Goal: Navigation & Orientation: Find specific page/section

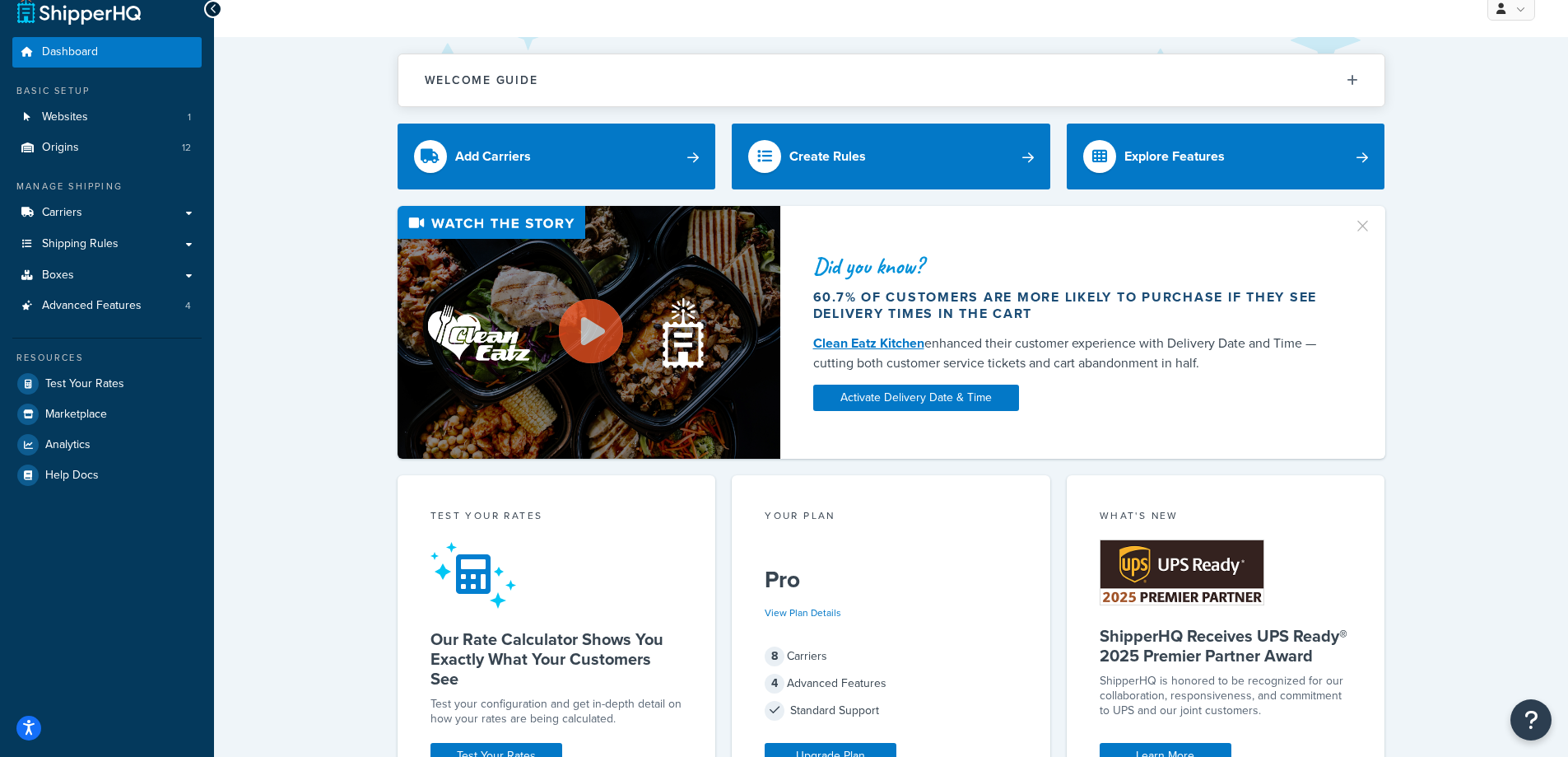
scroll to position [19, 0]
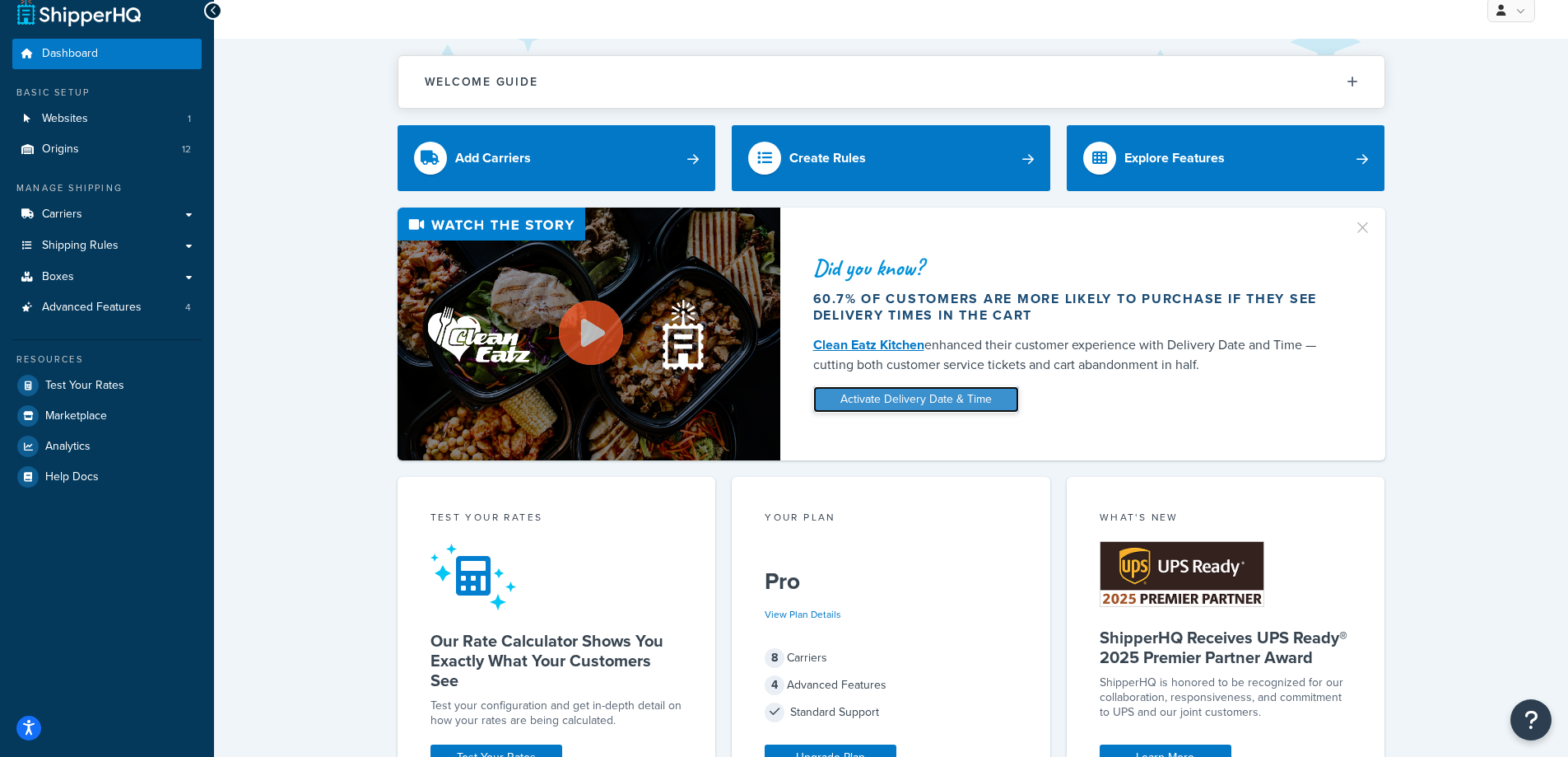
click at [882, 394] on link "Activate Delivery Date & Time" at bounding box center [916, 399] width 206 height 27
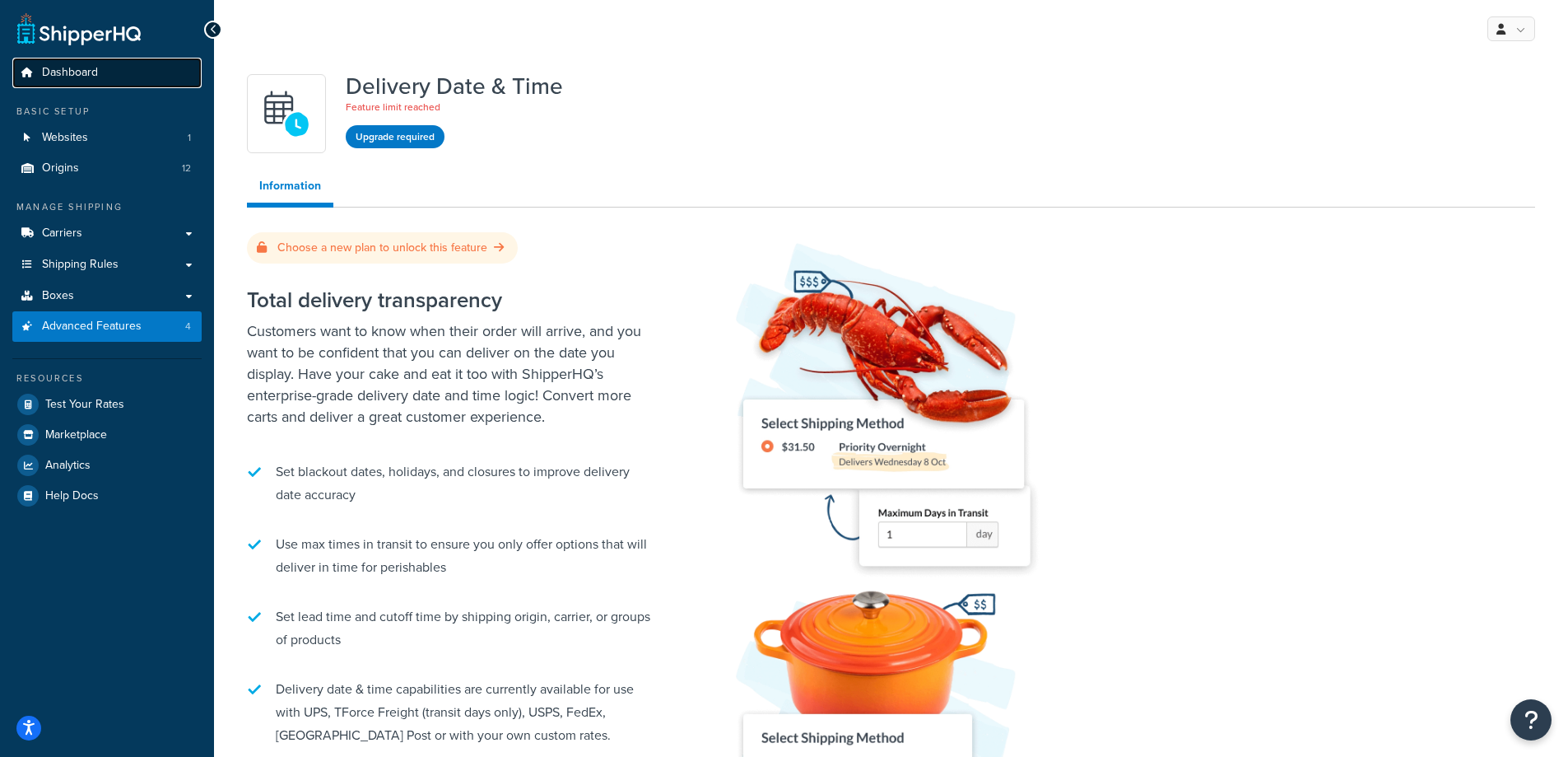
click at [74, 73] on span "Dashboard" at bounding box center [70, 72] width 56 height 14
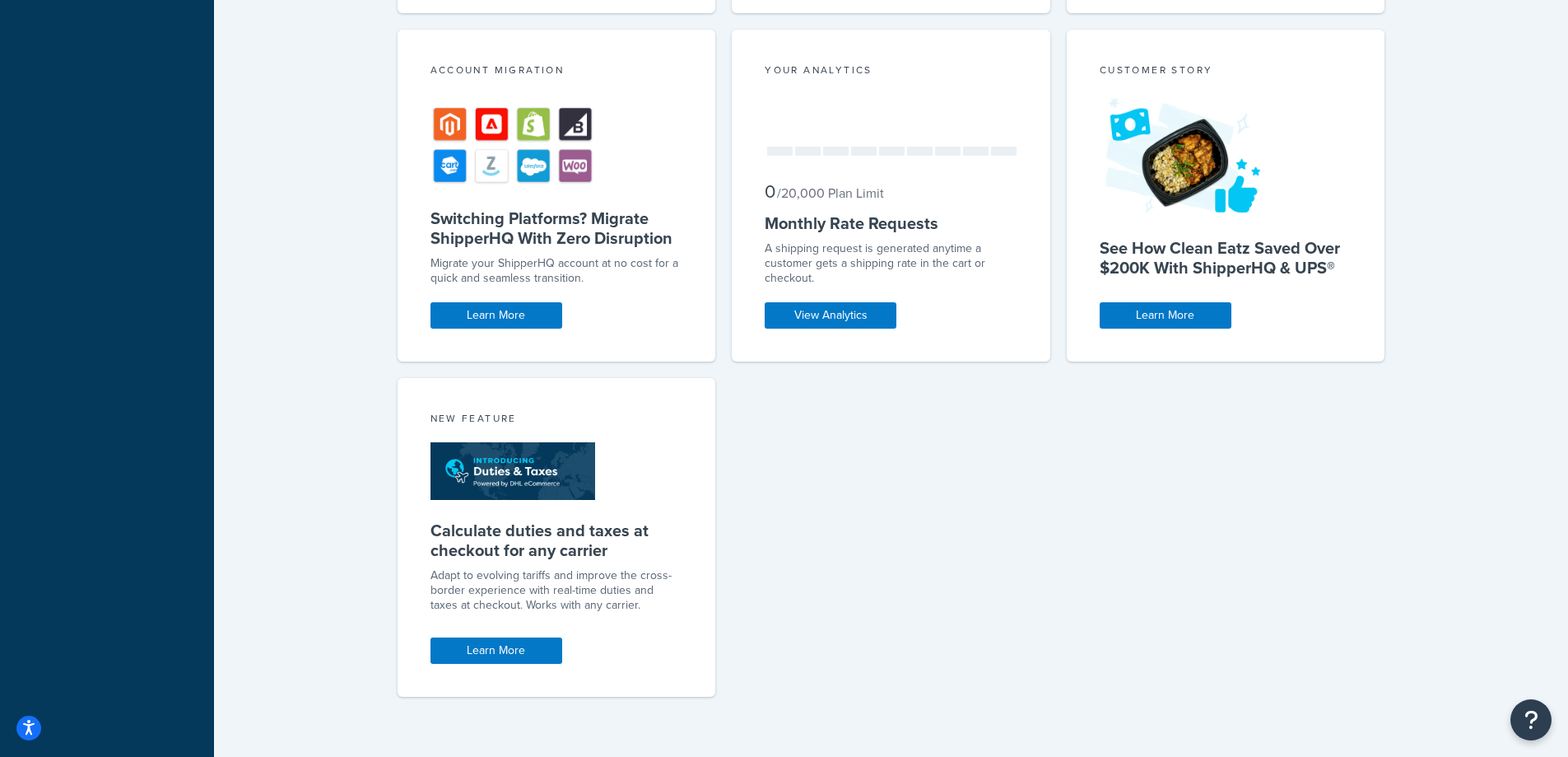
scroll to position [816, 0]
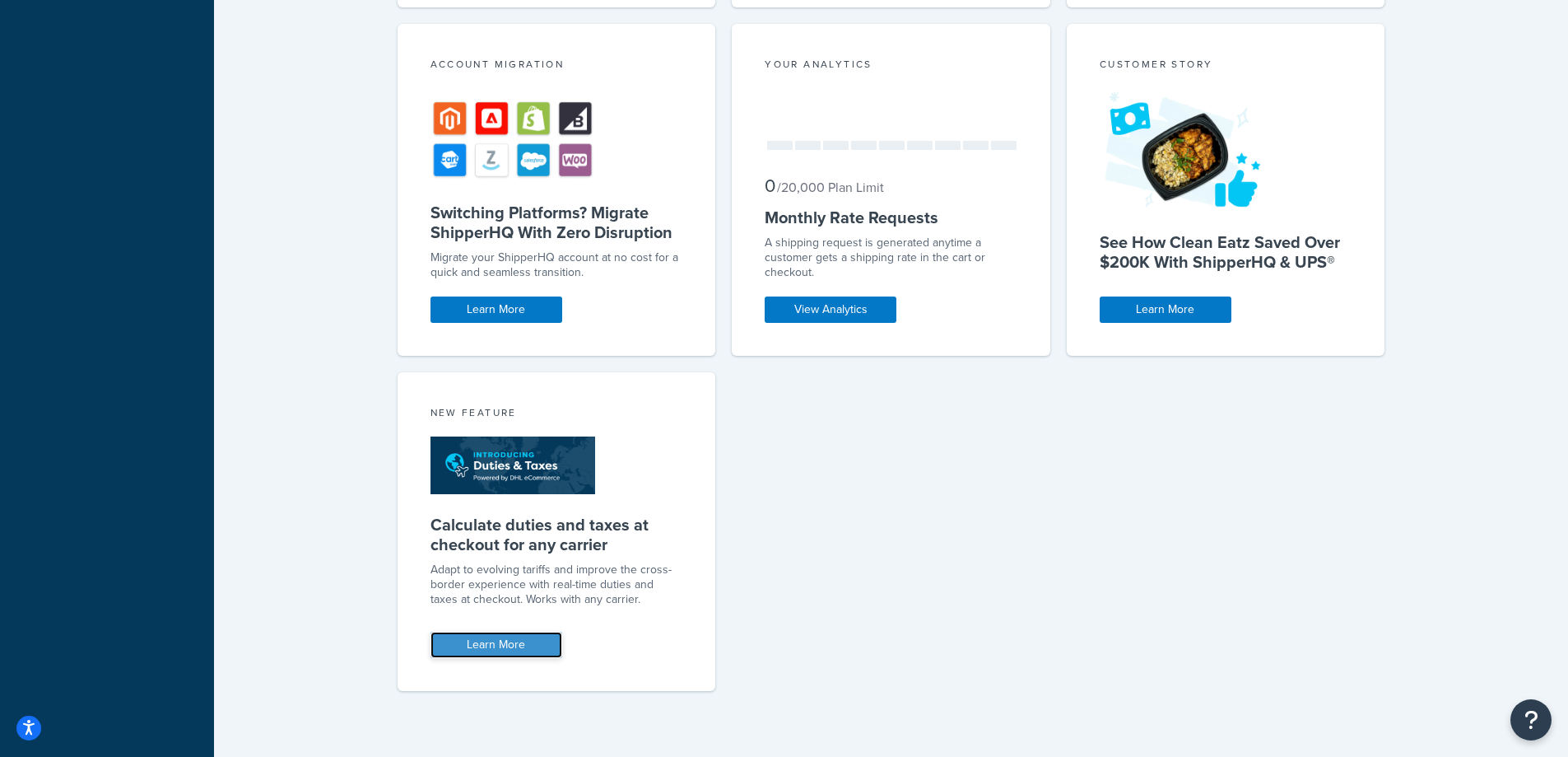
click at [478, 636] on link "Learn More" at bounding box center [496, 645] width 132 height 27
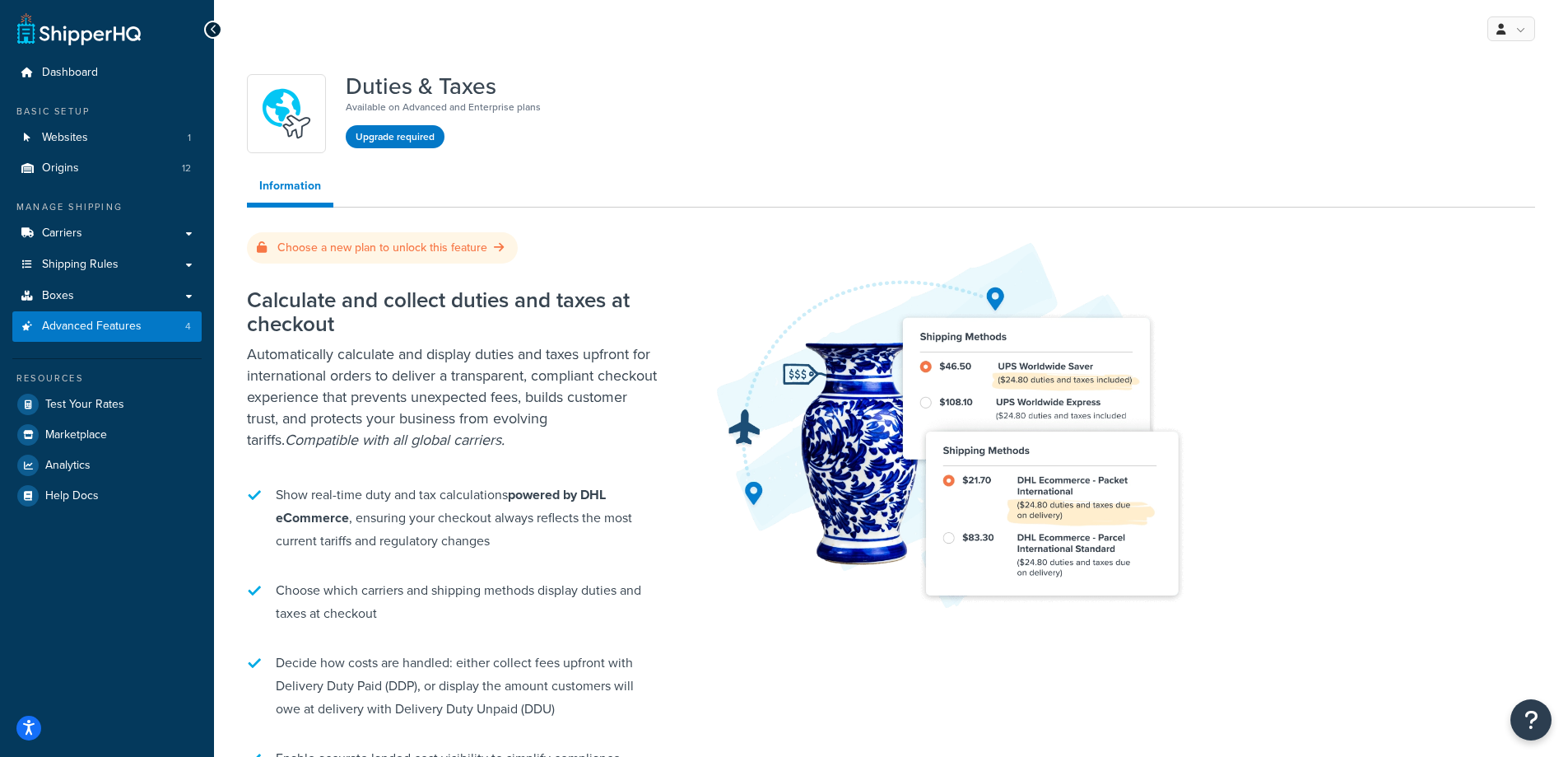
click at [738, 242] on img at bounding box center [954, 424] width 494 height 371
click at [729, 249] on img at bounding box center [954, 424] width 494 height 371
click at [52, 71] on span "Dashboard" at bounding box center [70, 72] width 56 height 14
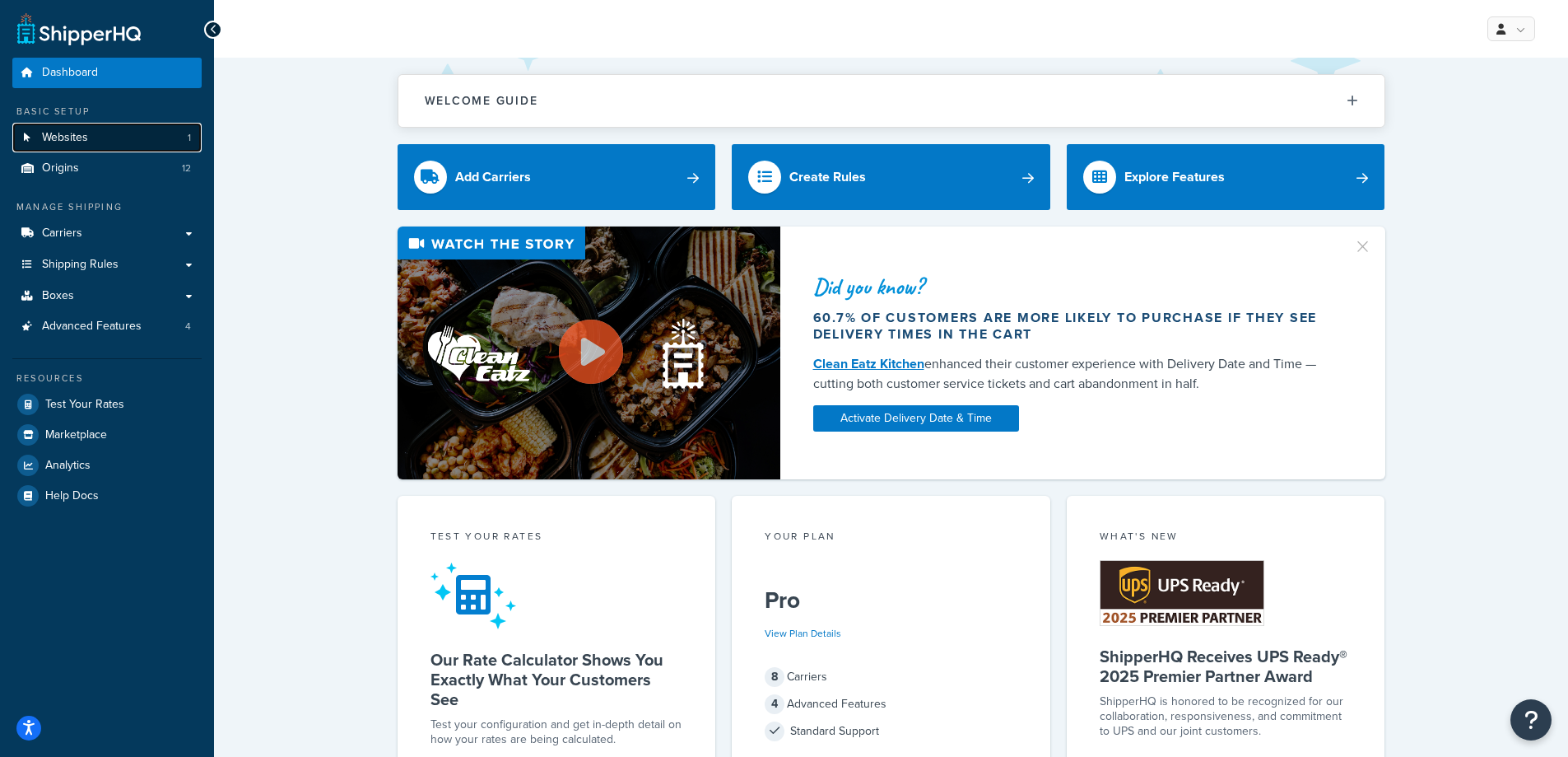
click at [51, 135] on span "Websites" at bounding box center [66, 138] width 46 height 14
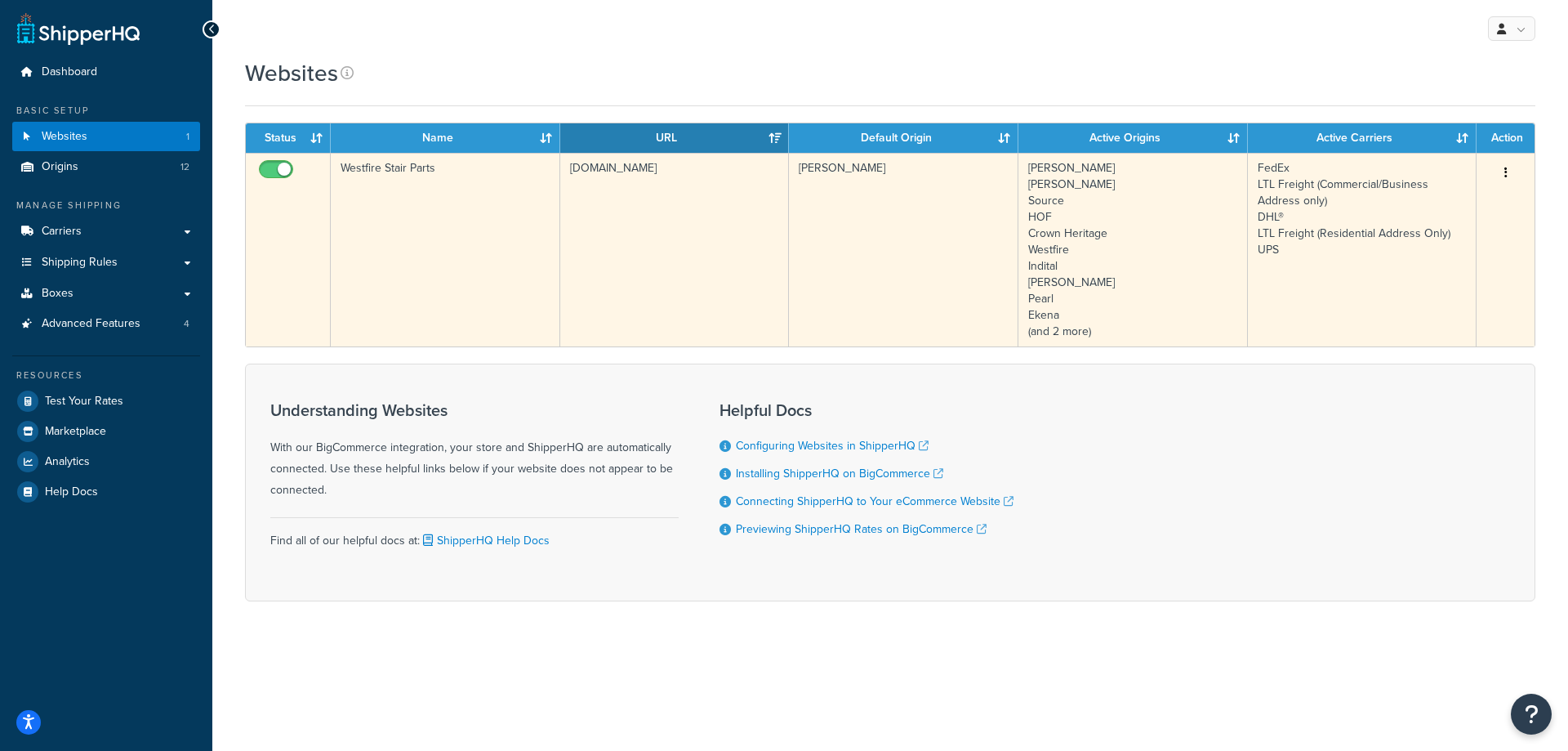
click at [379, 168] on td "Westfire Stair Parts" at bounding box center [445, 250] width 230 height 194
